Goal: Task Accomplishment & Management: Complete application form

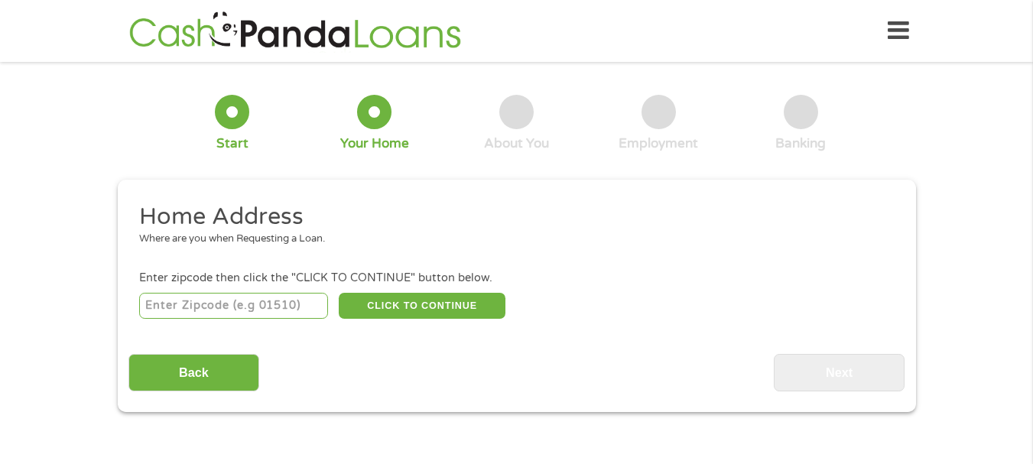
click at [240, 299] on input "number" at bounding box center [233, 306] width 189 height 26
type input "63050"
click at [415, 301] on button "CLICK TO CONTINUE" at bounding box center [422, 306] width 167 height 26
type input "63050"
type input "Hillsboro"
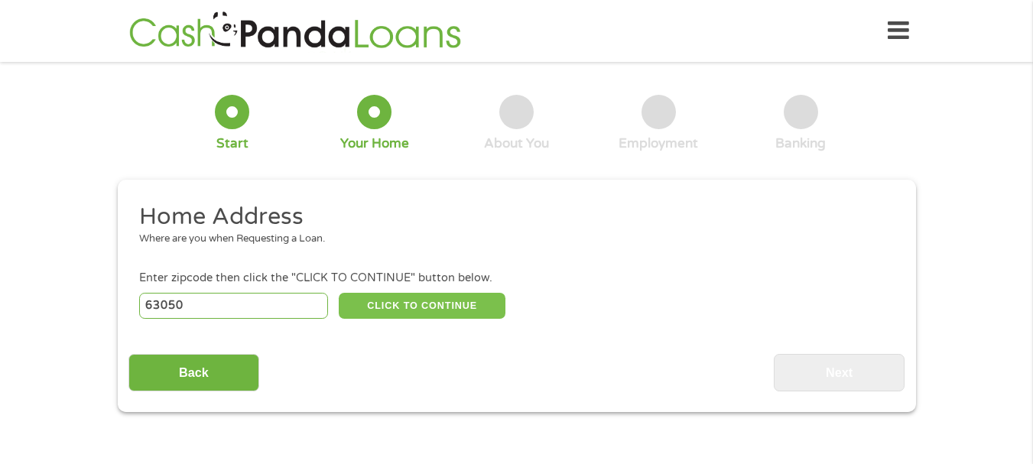
select select "[US_STATE]"
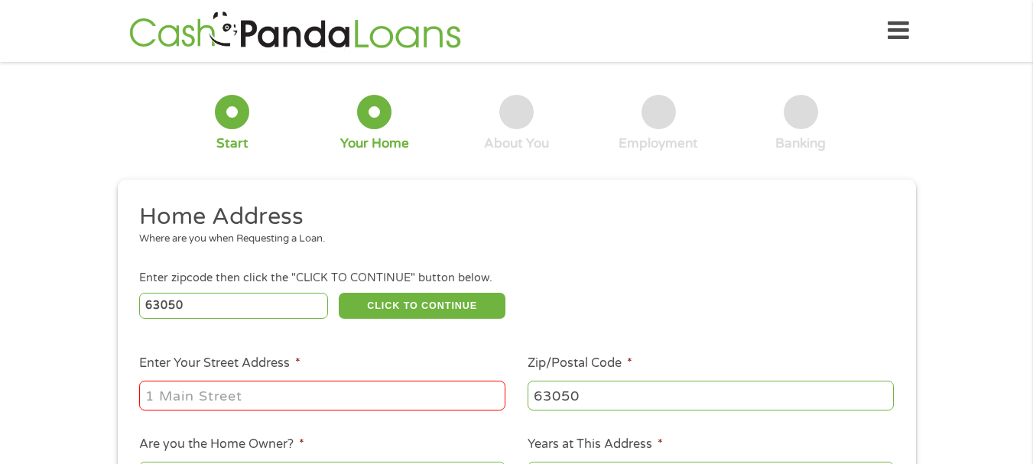
click at [313, 396] on input "Enter Your Street Address *" at bounding box center [322, 395] width 366 height 29
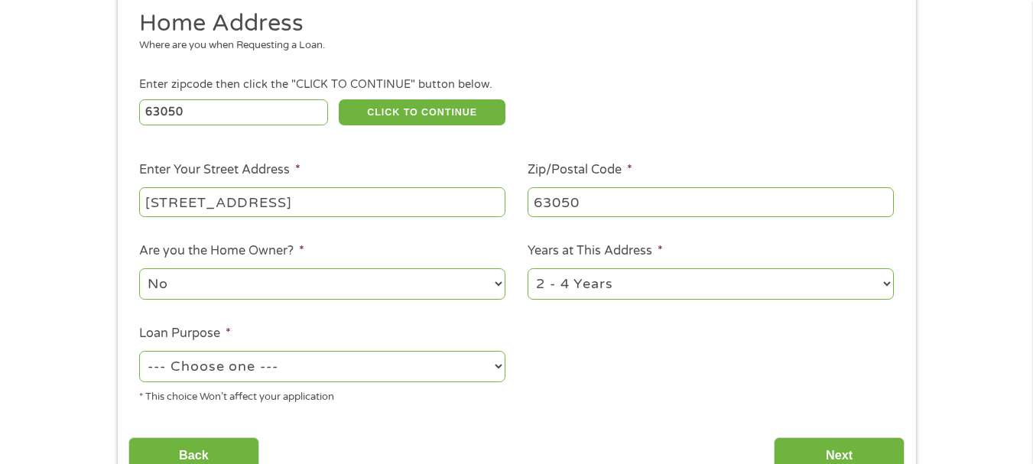
scroll to position [200, 0]
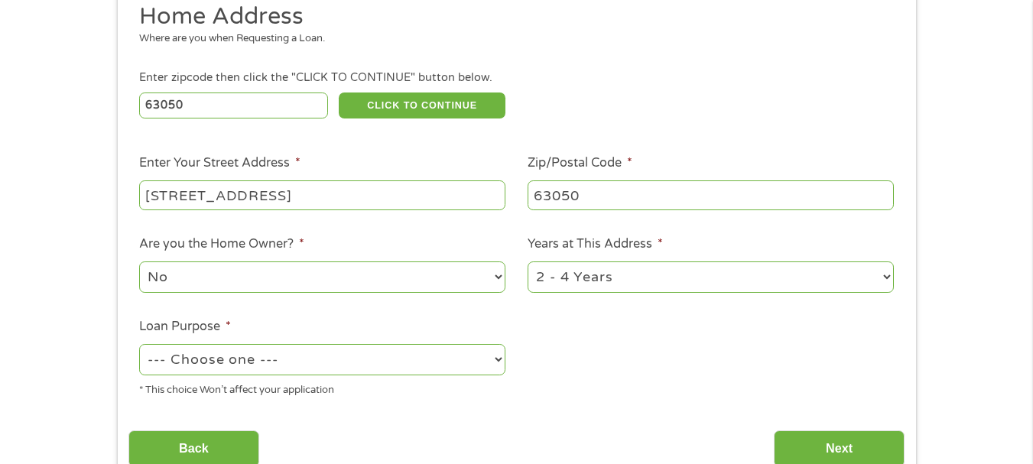
type input "[STREET_ADDRESS]"
click at [309, 280] on select "No Yes" at bounding box center [322, 277] width 366 height 31
select select "yes"
click at [139, 262] on select "No Yes" at bounding box center [322, 277] width 366 height 31
drag, startPoint x: 640, startPoint y: 289, endPoint x: 584, endPoint y: 268, distance: 59.5
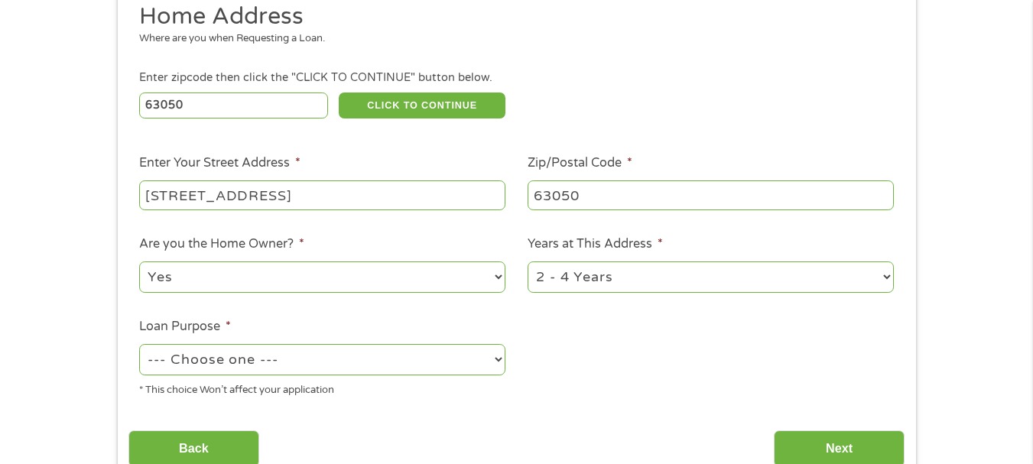
click at [584, 268] on select "1 Year or less 1 - 2 Years 2 - 4 Years Over 4 Years" at bounding box center [711, 277] width 366 height 31
select select "60months"
click at [528, 262] on select "1 Year or less 1 - 2 Years 2 - 4 Years Over 4 Years" at bounding box center [711, 277] width 366 height 31
click at [438, 358] on select "--- Choose one --- Pay Bills Debt Consolidation Home Improvement Major Purchase…" at bounding box center [322, 359] width 366 height 31
select select "other"
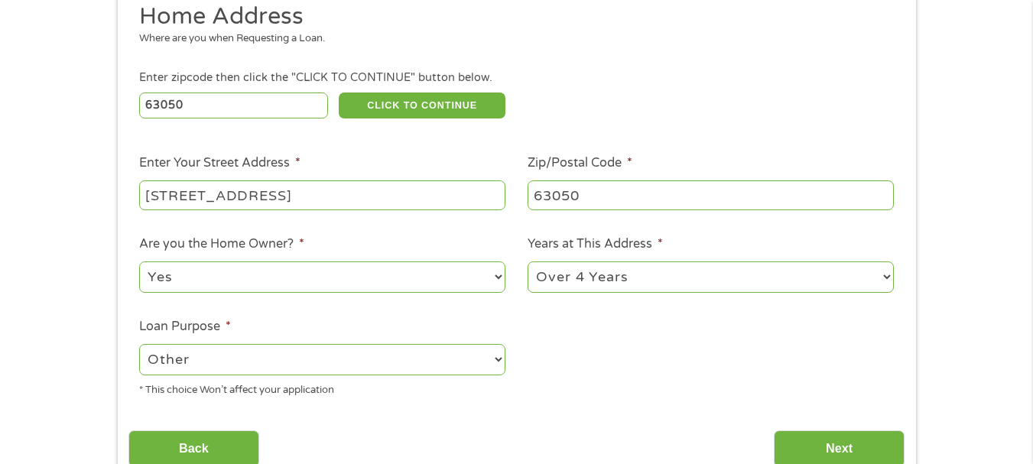
click at [139, 344] on select "--- Choose one --- Pay Bills Debt Consolidation Home Improvement Major Purchase…" at bounding box center [322, 359] width 366 height 31
click at [889, 440] on input "Next" at bounding box center [839, 449] width 131 height 37
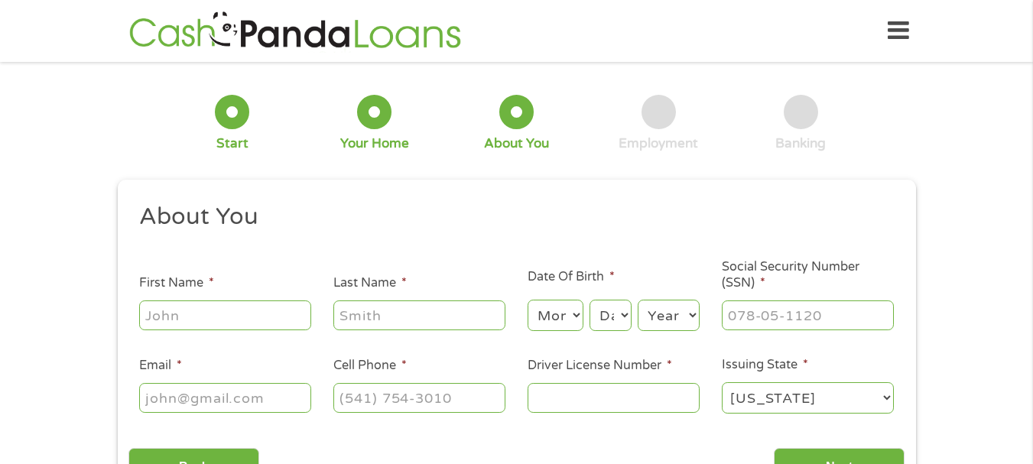
scroll to position [6, 6]
click at [229, 304] on input "First Name *" at bounding box center [225, 315] width 172 height 29
type input "[PERSON_NAME]"
click at [376, 304] on input "Last Name *" at bounding box center [419, 315] width 172 height 29
type input "[PERSON_NAME]"
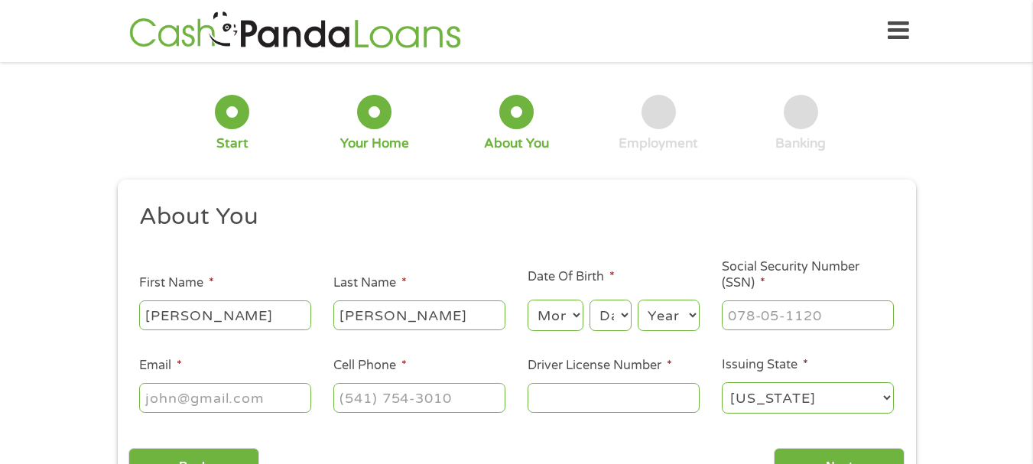
click at [548, 314] on select "Month 1 2 3 4 5 6 7 8 9 10 11 12" at bounding box center [556, 315] width 56 height 31
select select "10"
click at [528, 300] on select "Month 1 2 3 4 5 6 7 8 9 10 11 12" at bounding box center [556, 315] width 56 height 31
click at [570, 314] on select "Month 1 2 3 4 5 6 7 8 9 10 11 12" at bounding box center [556, 315] width 56 height 31
click at [563, 307] on select "Month 1 2 3 4 5 6 7 8 9 10 11 12" at bounding box center [556, 315] width 56 height 31
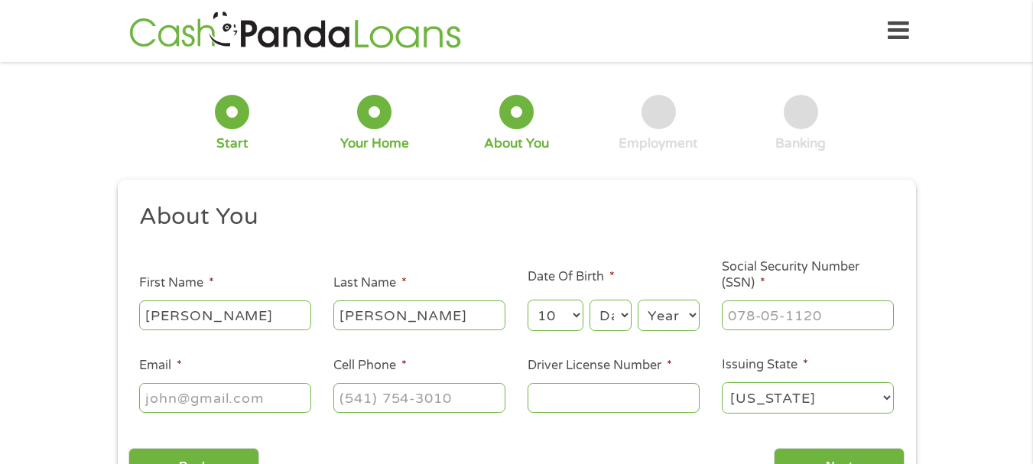
click at [613, 317] on select "Day 1 2 3 4 5 6 7 8 9 10 11 12 13 14 15 16 17 18 19 20 21 22 23 24 25 26 27 28 …" at bounding box center [610, 315] width 41 height 31
select select "30"
click at [590, 300] on select "Day 1 2 3 4 5 6 7 8 9 10 11 12 13 14 15 16 17 18 19 20 21 22 23 24 25 26 27 28 …" at bounding box center [610, 315] width 41 height 31
click at [665, 314] on select "Year [DATE] 2006 2005 2004 2003 2002 2001 2000 1999 1998 1997 1996 1995 1994 19…" at bounding box center [669, 315] width 62 height 31
select select "1957"
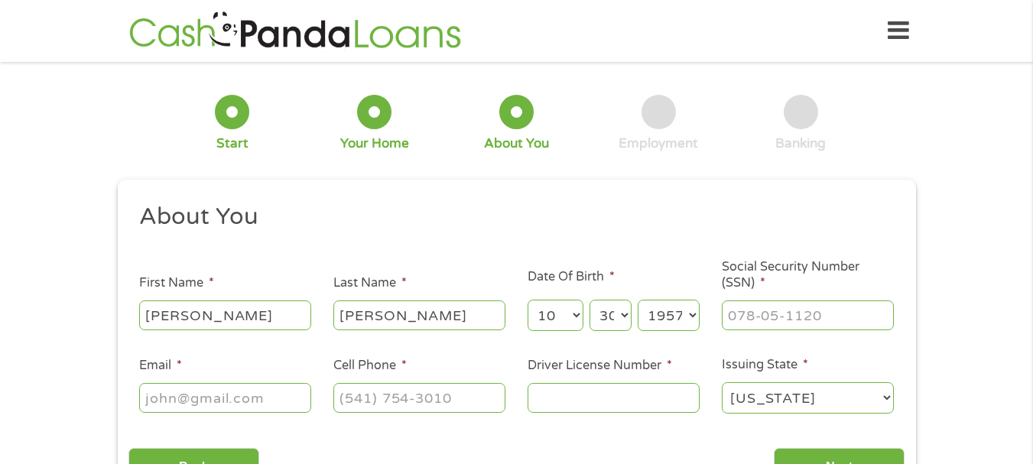
click at [638, 300] on select "Year [DATE] 2006 2005 2004 2003 2002 2001 2000 1999 1998 1997 1996 1995 1994 19…" at bounding box center [669, 315] width 62 height 31
click at [782, 321] on input "Social Security Number (SSN) *" at bounding box center [808, 315] width 172 height 29
type input "488-74-8306"
click at [258, 397] on input "Email *" at bounding box center [225, 397] width 172 height 29
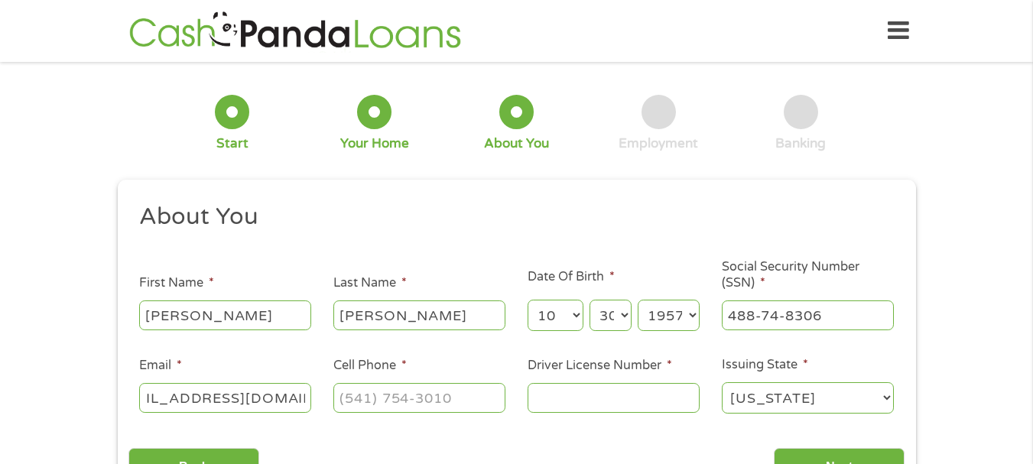
type input "[EMAIL_ADDRESS][DOMAIN_NAME]"
click at [466, 400] on input "Cell Phone *" at bounding box center [419, 397] width 172 height 29
type input "[PHONE_NUMBER]"
click at [645, 402] on input "Driver License Number *" at bounding box center [614, 397] width 172 height 29
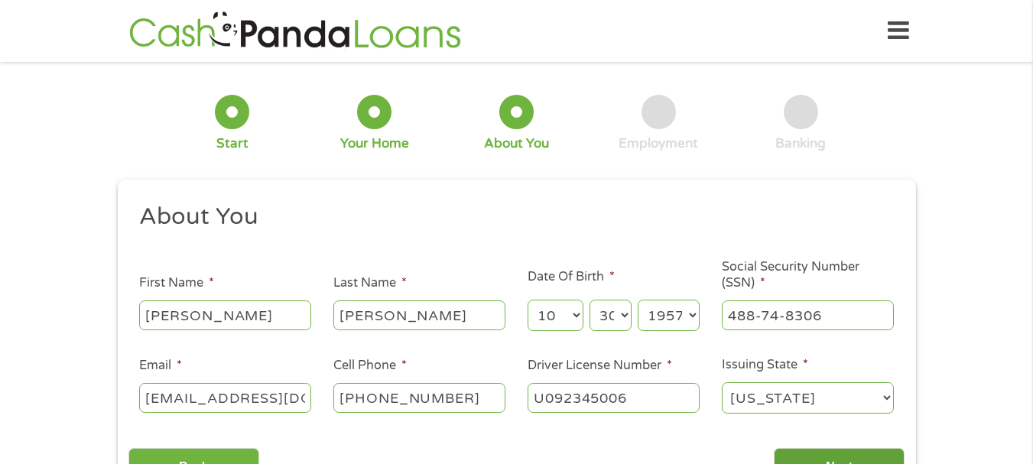
type input "U092345006"
click at [902, 460] on input "Next" at bounding box center [839, 466] width 131 height 37
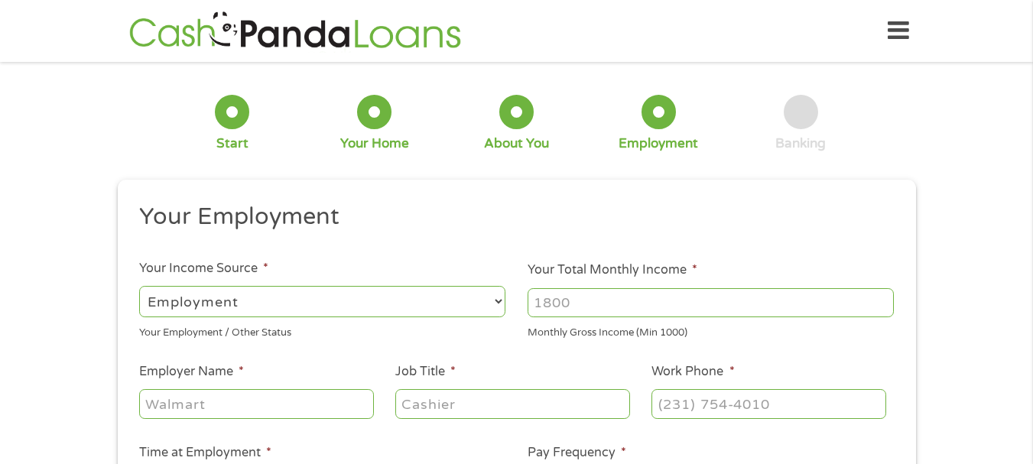
scroll to position [6, 6]
click at [460, 312] on select "--- Choose one --- Employment [DEMOGRAPHIC_DATA] Benefits" at bounding box center [322, 301] width 366 height 31
click at [139, 286] on select "--- Choose one --- Employment [DEMOGRAPHIC_DATA] Benefits" at bounding box center [322, 301] width 366 height 31
click at [548, 292] on input "Your Total Monthly Income *" at bounding box center [711, 302] width 366 height 29
type input "4200"
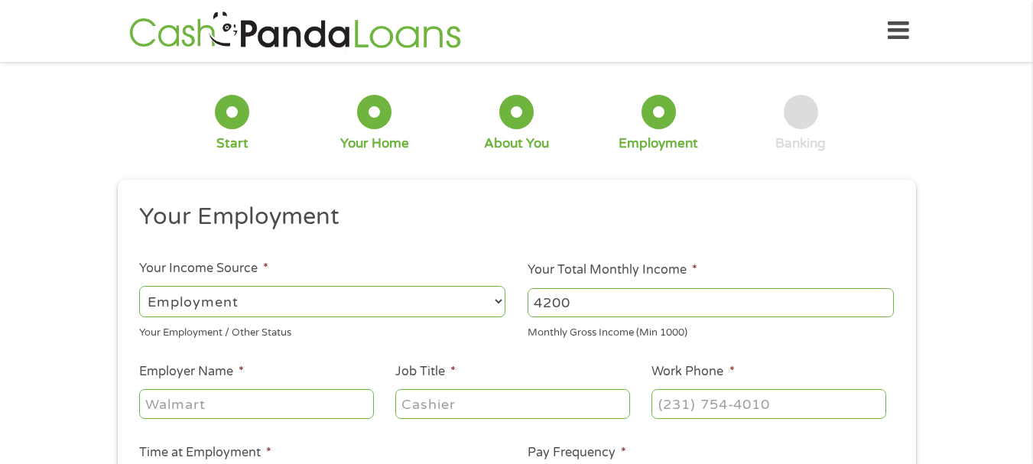
drag, startPoint x: 260, startPoint y: 418, endPoint x: 217, endPoint y: 406, distance: 44.5
click at [217, 406] on input "Employer Name *" at bounding box center [256, 403] width 234 height 29
type input "[PERSON_NAME]"
drag, startPoint x: 431, startPoint y: 392, endPoint x: 429, endPoint y: 410, distance: 18.4
click at [429, 410] on input "Job Title *" at bounding box center [512, 403] width 234 height 29
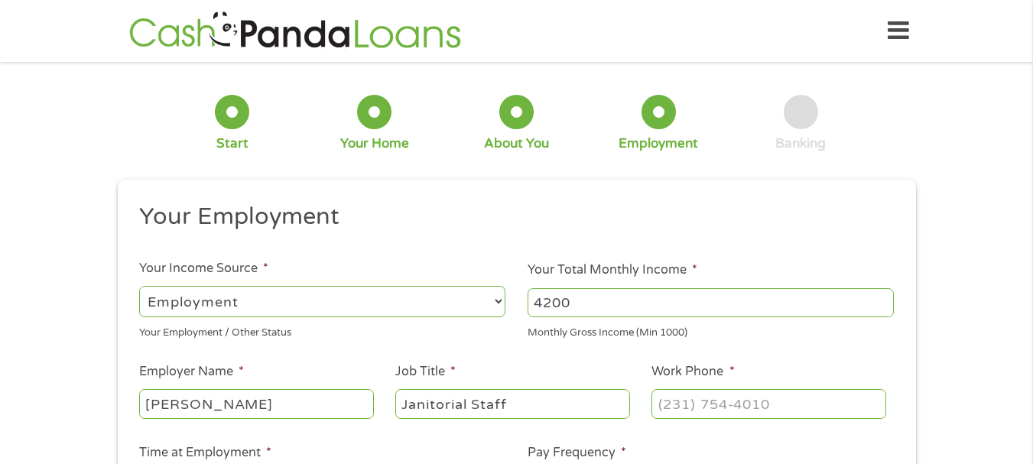
type input "Janitorial Staff"
click at [740, 412] on input "(___) ___-____" at bounding box center [769, 403] width 234 height 29
type input "[PHONE_NUMBER]"
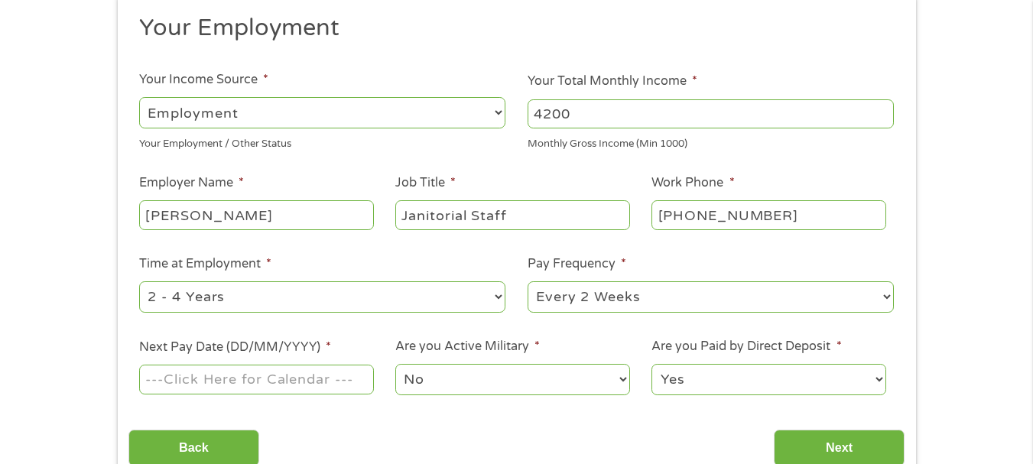
scroll to position [216, 0]
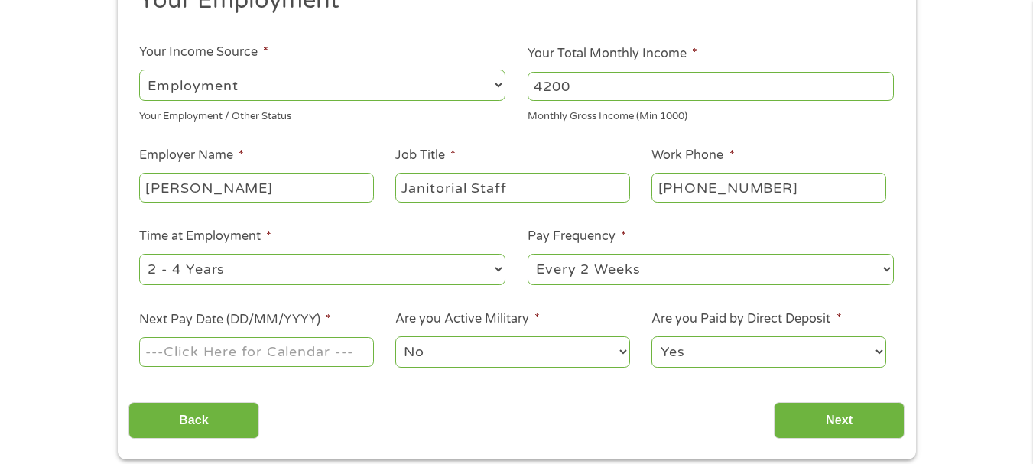
click at [476, 281] on select "--- Choose one --- 1 Year or less 1 - 2 Years 2 - 4 Years Over 4 Years" at bounding box center [322, 269] width 366 height 31
click at [139, 254] on select "--- Choose one --- 1 Year or less 1 - 2 Years 2 - 4 Years Over 4 Years" at bounding box center [322, 269] width 366 height 31
click at [479, 255] on select "--- Choose one --- 1 Year or less 1 - 2 Years 2 - 4 Years Over 4 Years" at bounding box center [322, 269] width 366 height 31
click at [387, 404] on div "Back Next" at bounding box center [516, 415] width 776 height 48
click at [496, 278] on select "--- Choose one --- 1 Year or less 1 - 2 Years 2 - 4 Years Over 4 Years" at bounding box center [322, 269] width 366 height 31
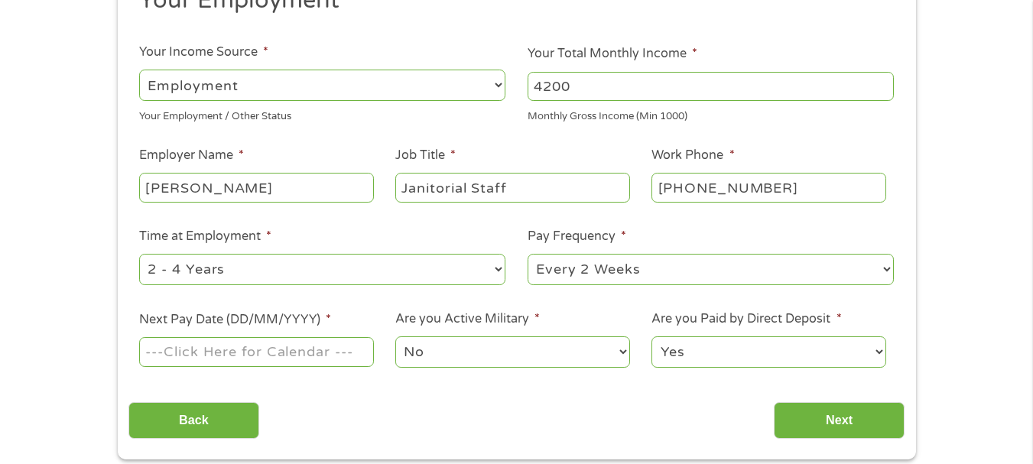
select select "60months"
click at [139, 254] on select "--- Choose one --- 1 Year or less 1 - 2 Years 2 - 4 Years Over 4 Years" at bounding box center [322, 269] width 366 height 31
click at [568, 272] on select "--- Choose one --- Every 2 Weeks Every Week Monthly Semi-Monthly" at bounding box center [711, 269] width 366 height 31
select select "weekly"
click at [528, 254] on select "--- Choose one --- Every 2 Weeks Every Week Monthly Semi-Monthly" at bounding box center [711, 269] width 366 height 31
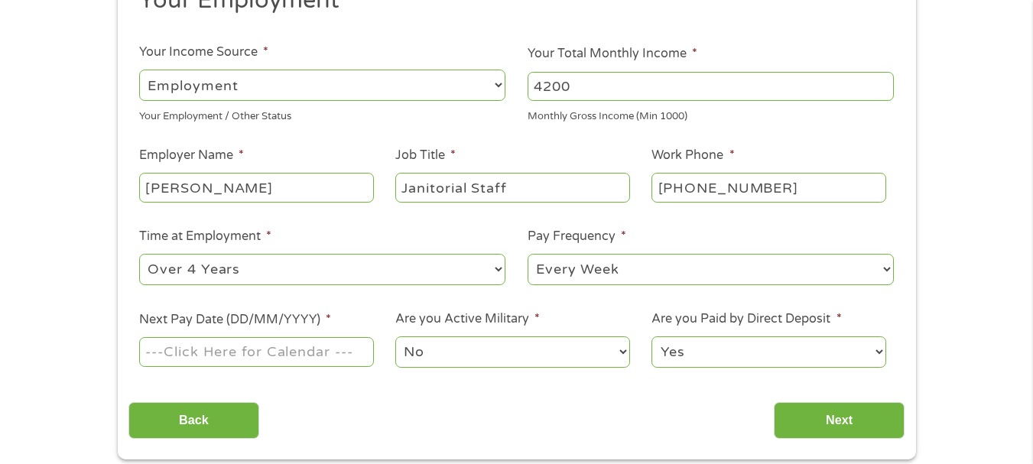
click at [300, 362] on input "Next Pay Date (DD/MM/YYYY) *" at bounding box center [256, 351] width 234 height 29
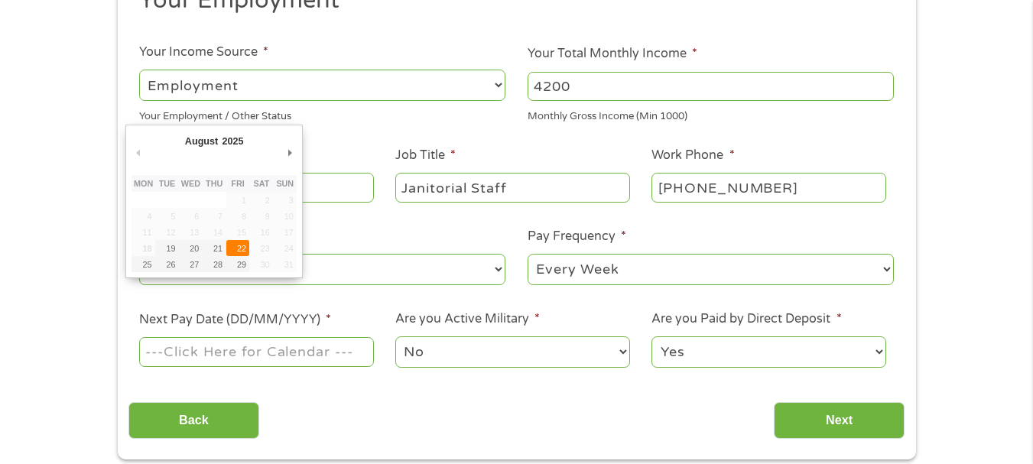
type input "[DATE]"
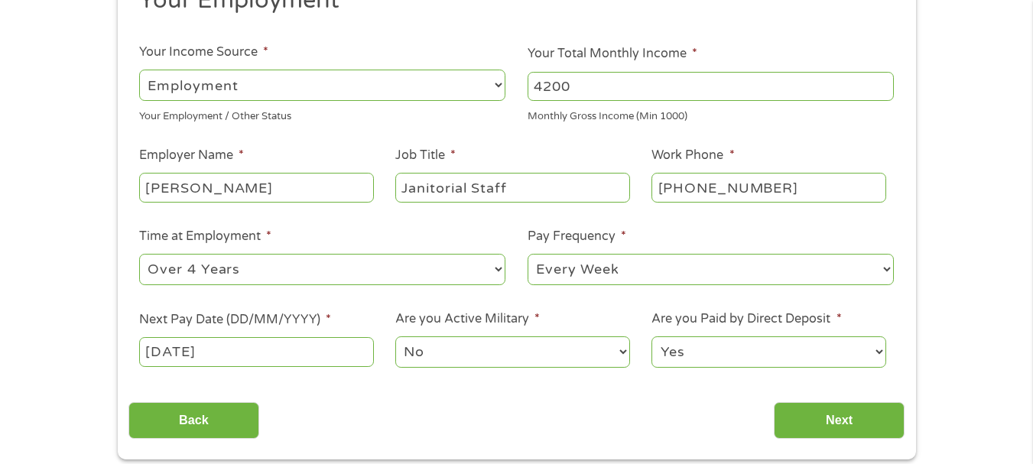
click at [872, 454] on div "This field is hidden when viewing the form gclid Cj0KCQjwnovFBhDnARIsAO4V7mBj3N…" at bounding box center [517, 211] width 798 height 496
click at [857, 420] on input "Next" at bounding box center [839, 420] width 131 height 37
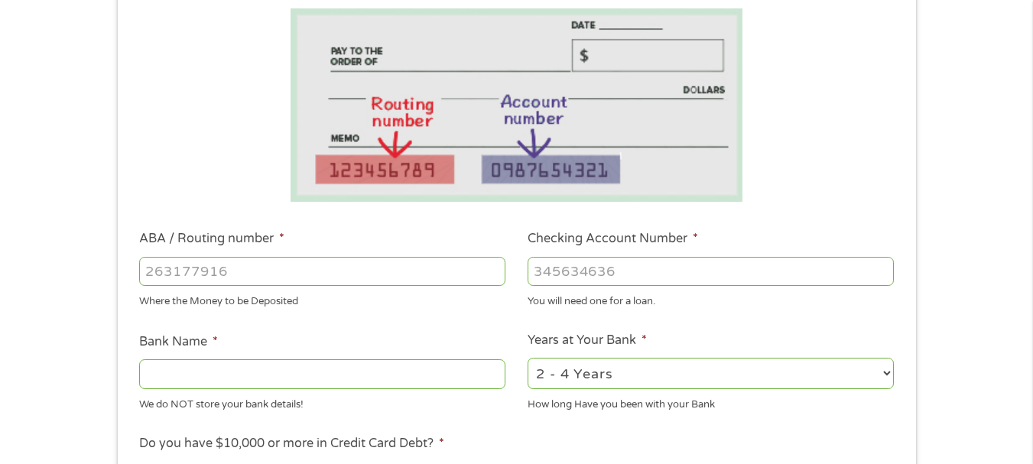
scroll to position [294, 0]
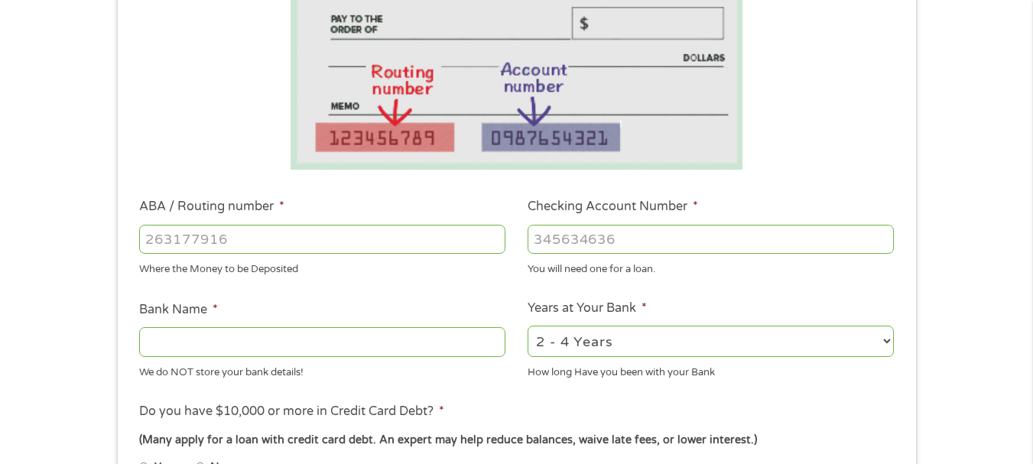
click at [254, 233] on input "ABA / Routing number *" at bounding box center [322, 239] width 366 height 29
type input "081000032"
type input "BANK OF AMERICA NA"
type input "081000032"
click at [658, 261] on div "You will need one for a loan." at bounding box center [711, 267] width 366 height 21
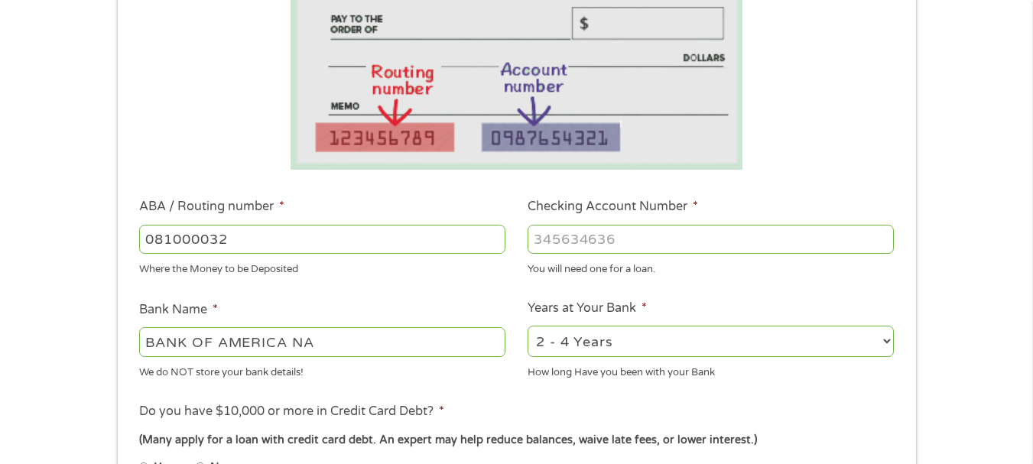
click at [658, 246] on input "Checking Account Number *" at bounding box center [711, 239] width 366 height 29
type input "355016242277"
click at [649, 334] on select "2 - 4 Years 6 - 12 Months 1 - 2 Years Over 4 Years" at bounding box center [711, 341] width 366 height 31
select select "60months"
click at [528, 326] on select "2 - 4 Years 6 - 12 Months 1 - 2 Years Over 4 Years" at bounding box center [711, 341] width 366 height 31
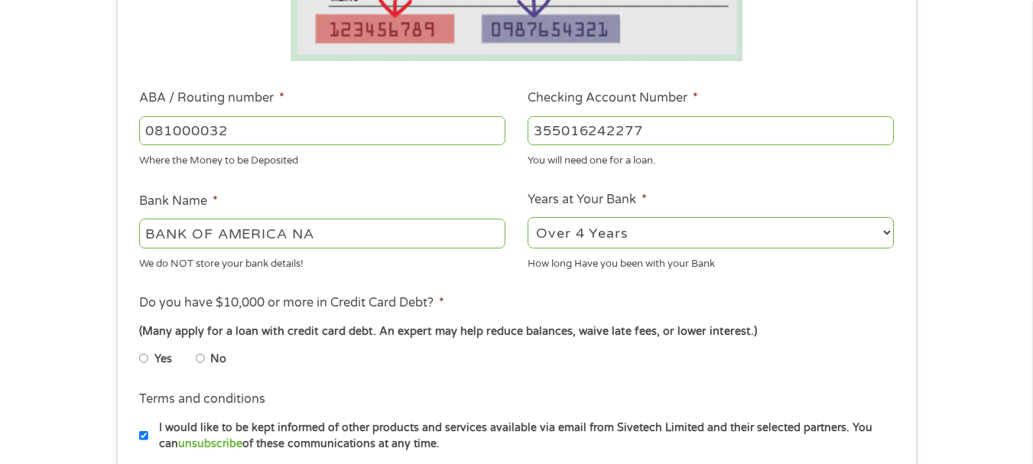
scroll to position [442, 0]
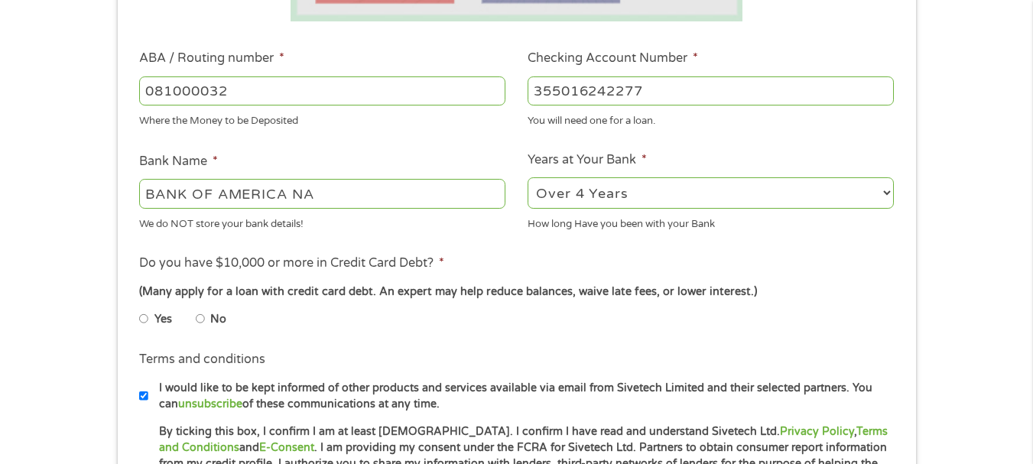
click at [196, 315] on input "No" at bounding box center [200, 319] width 9 height 24
radio input "true"
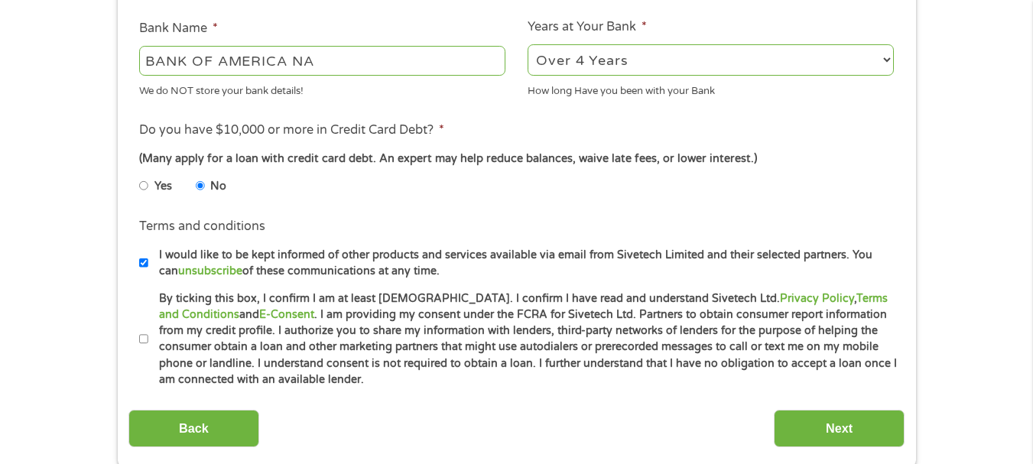
scroll to position [583, 0]
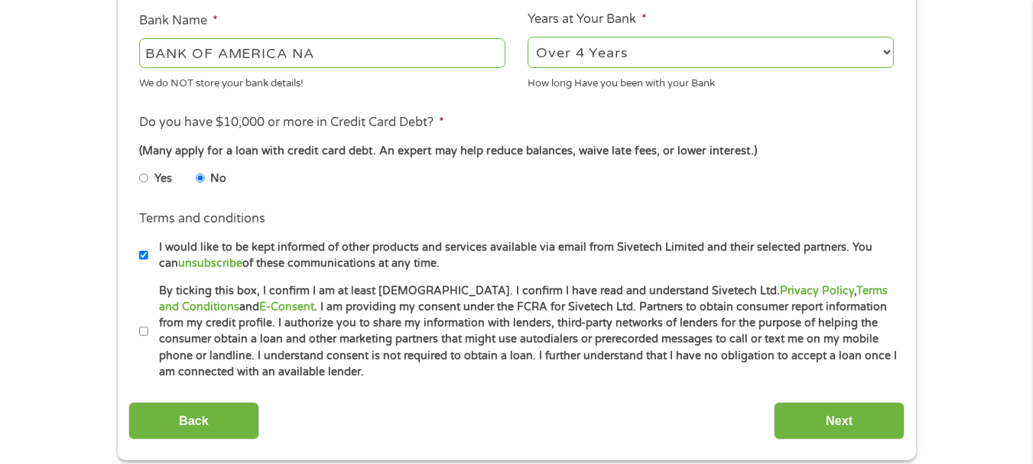
click at [148, 328] on label "By ticking this box, I confirm I am at least [DEMOGRAPHIC_DATA]. I confirm I ha…" at bounding box center [523, 332] width 750 height 98
click at [148, 328] on input "By ticking this box, I confirm I am at least [DEMOGRAPHIC_DATA]. I confirm I ha…" at bounding box center [143, 332] width 9 height 24
checkbox input "true"
click at [866, 405] on input "Next" at bounding box center [839, 420] width 131 height 37
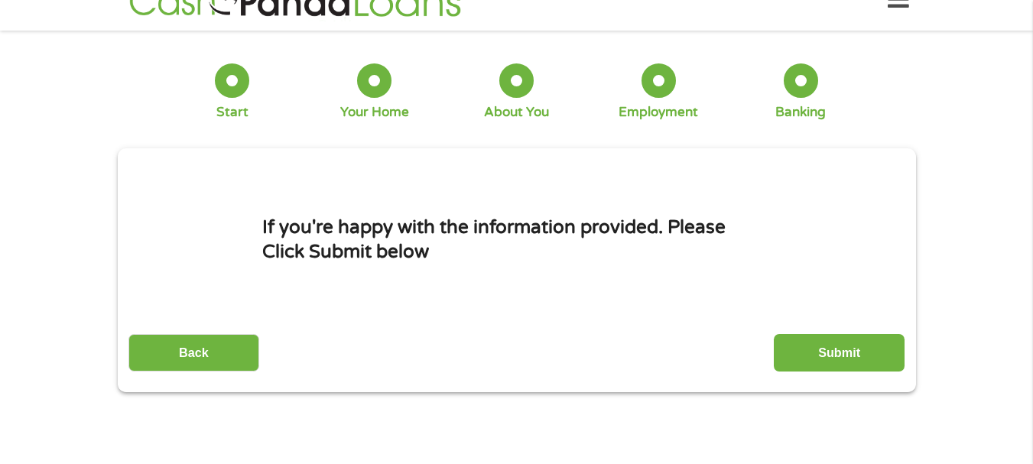
scroll to position [0, 0]
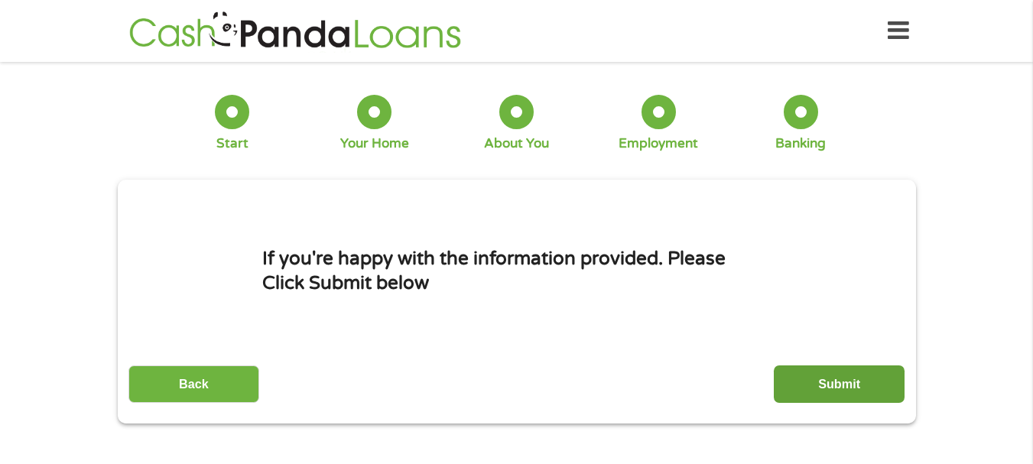
click at [866, 366] on input "Submit" at bounding box center [839, 384] width 131 height 37
